Goal: Information Seeking & Learning: Learn about a topic

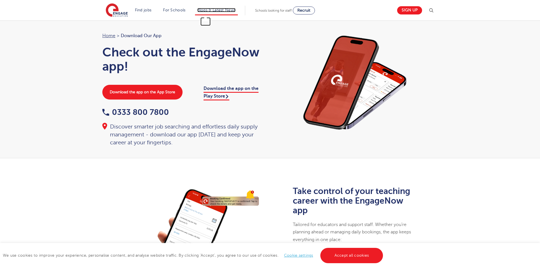
click at [209, 11] on link "Blogs & Latest News" at bounding box center [216, 10] width 39 height 4
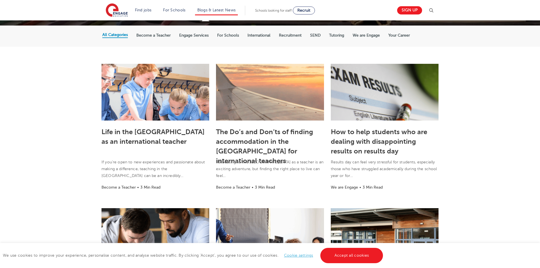
scroll to position [113, 0]
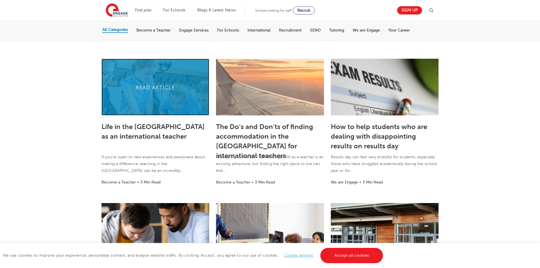
click at [130, 95] on link at bounding box center [156, 87] width 108 height 57
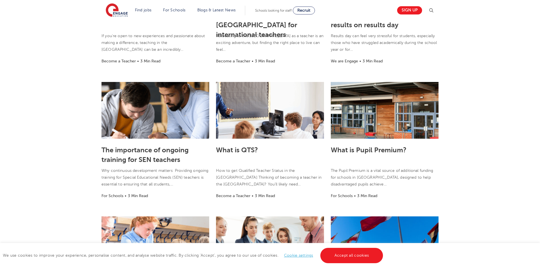
scroll to position [284, 0]
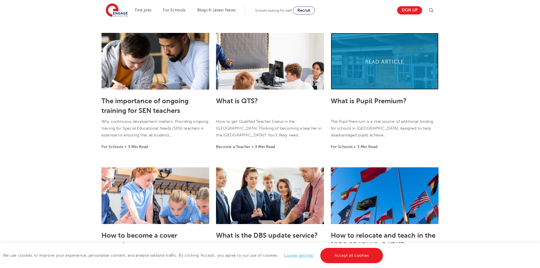
click at [369, 48] on link at bounding box center [385, 61] width 108 height 57
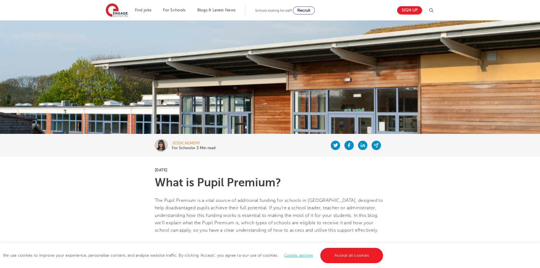
scroll to position [28, 0]
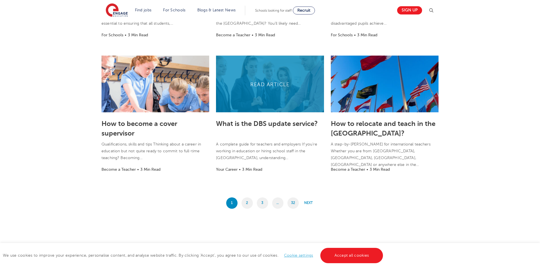
scroll to position [396, 0]
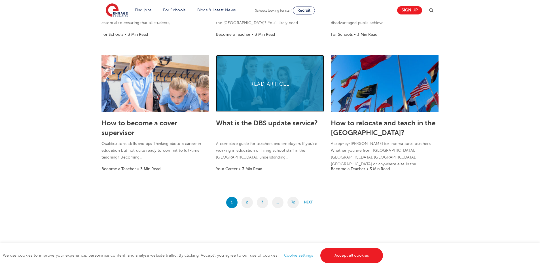
click at [286, 103] on link at bounding box center [270, 83] width 108 height 57
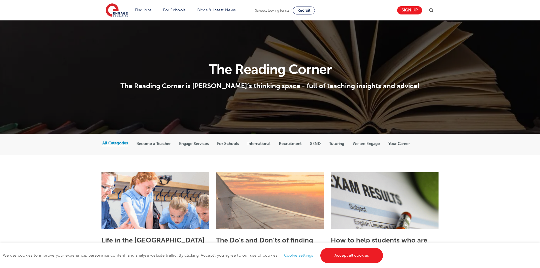
scroll to position [396, 0]
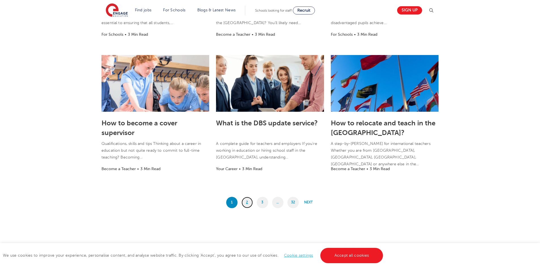
click at [248, 204] on link "2" at bounding box center [247, 202] width 11 height 11
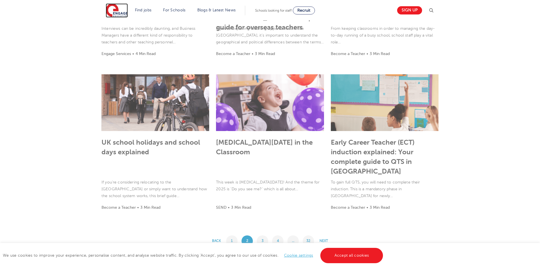
click at [117, 8] on img at bounding box center [117, 10] width 22 height 14
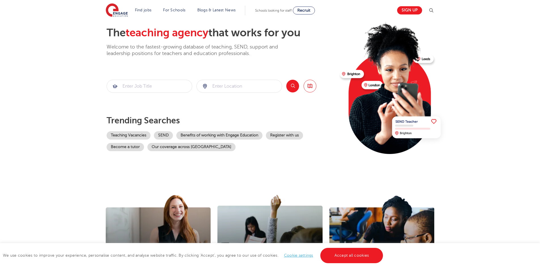
scroll to position [28, 0]
click at [124, 9] on img at bounding box center [117, 10] width 22 height 14
